Goal: Navigation & Orientation: Go to known website

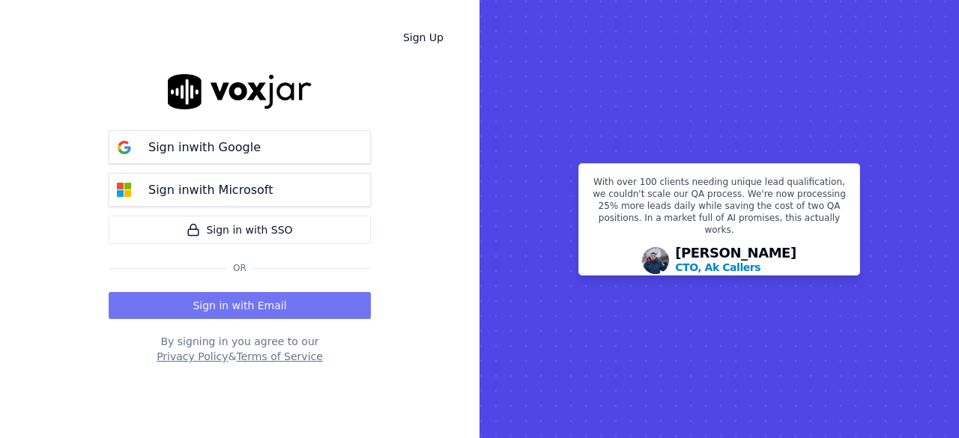
click at [303, 306] on button "Sign in with Email" at bounding box center [240, 305] width 262 height 27
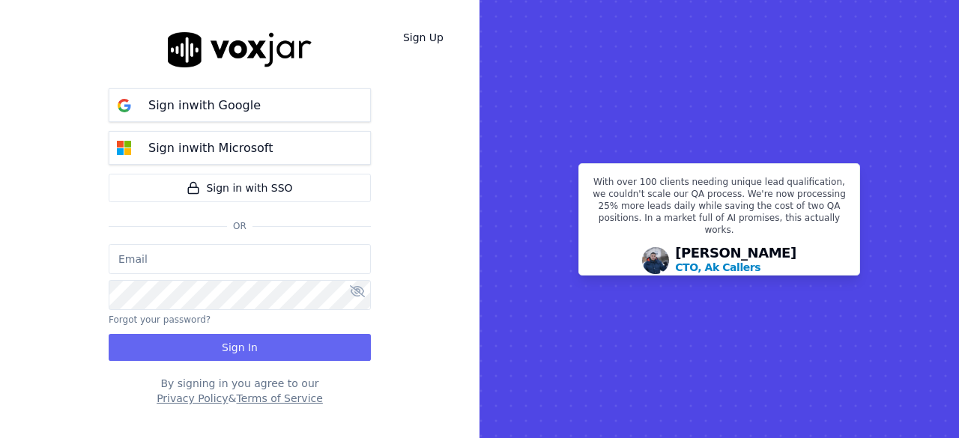
type input "[EMAIL_ADDRESS][DOMAIN_NAME]"
click at [280, 347] on button "Sign In" at bounding box center [240, 347] width 262 height 27
